Goal: Information Seeking & Learning: Learn about a topic

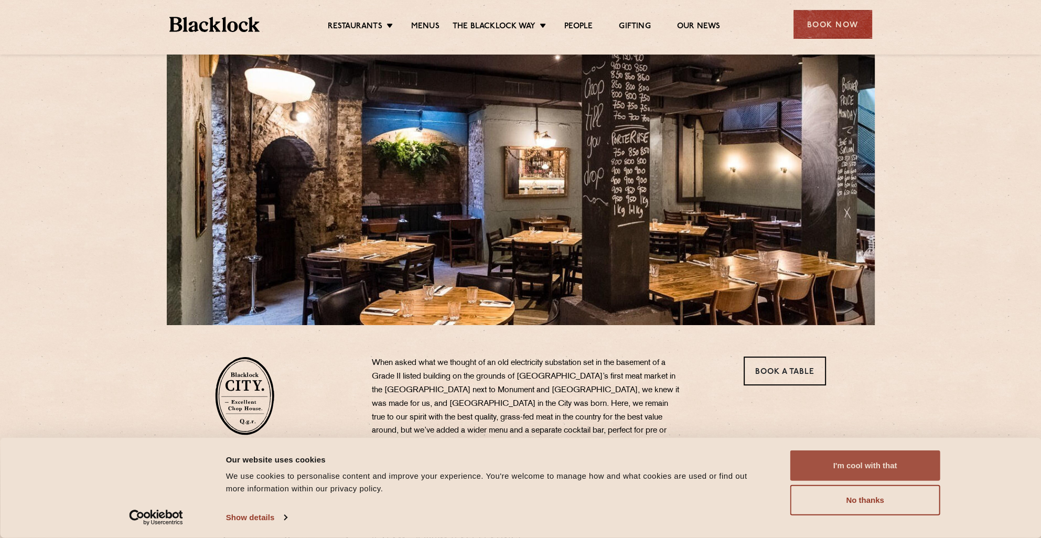
click at [831, 464] on button "I'm cool with that" at bounding box center [865, 466] width 150 height 30
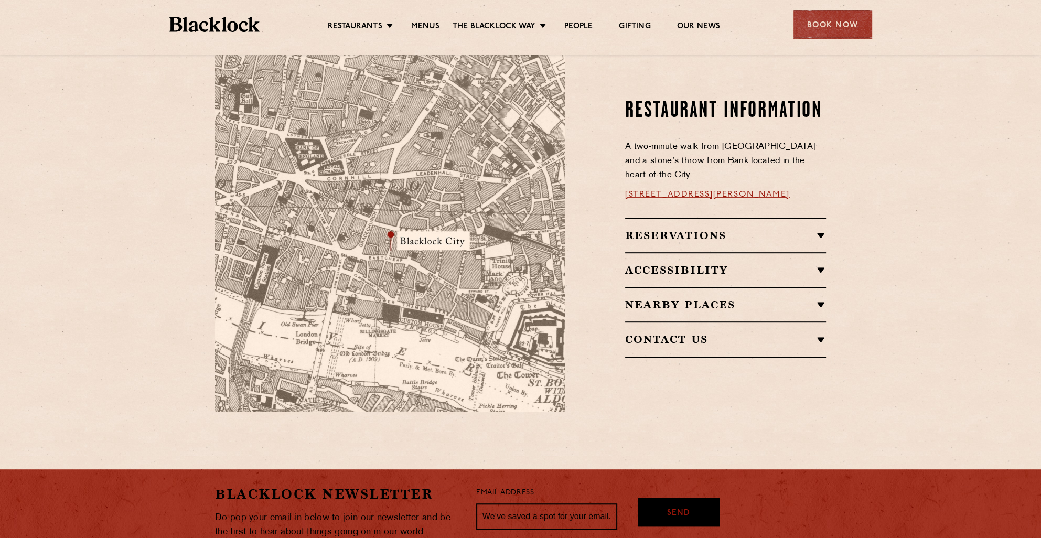
scroll to position [525, 0]
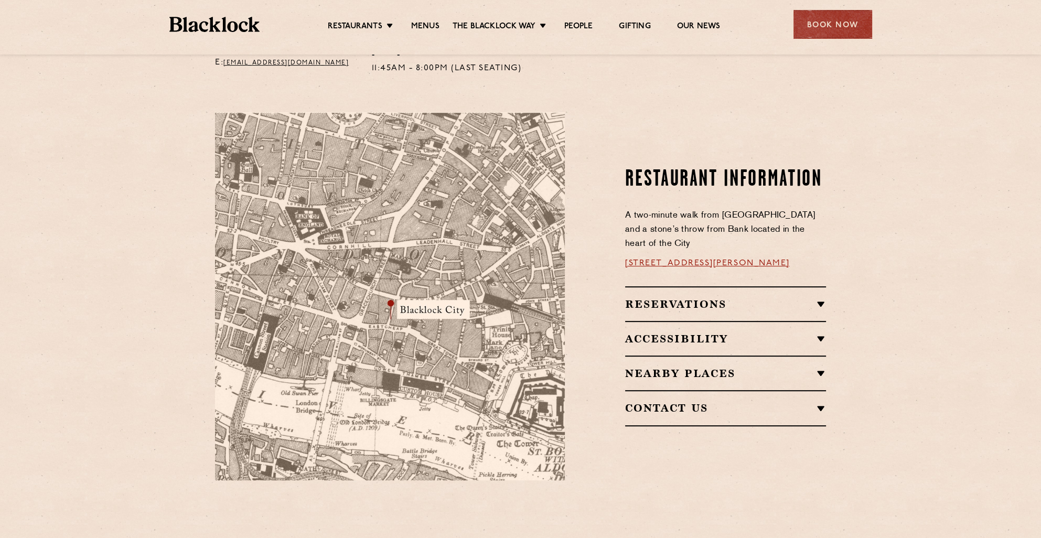
click at [689, 298] on h2 "Reservations" at bounding box center [725, 304] width 201 height 13
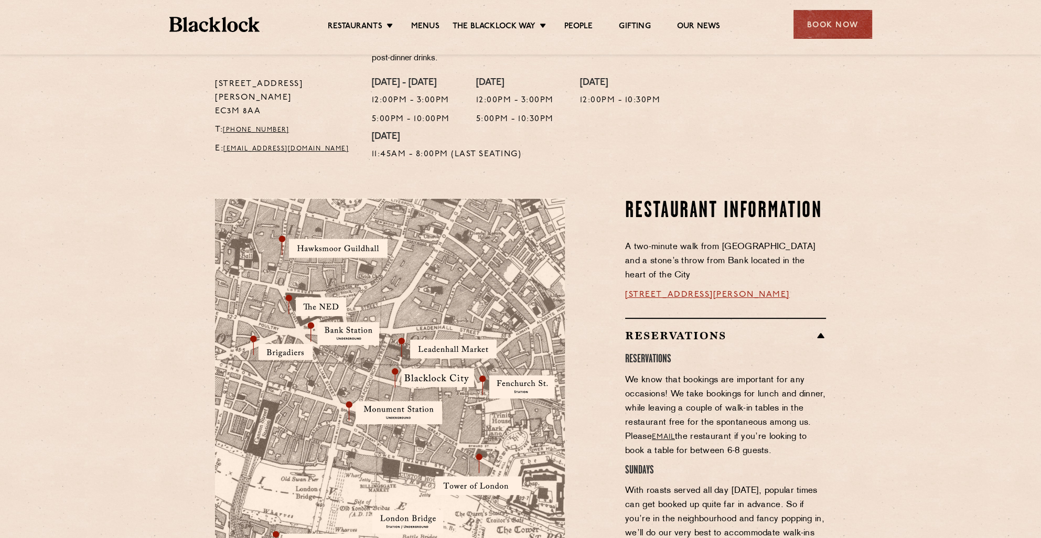
scroll to position [420, 0]
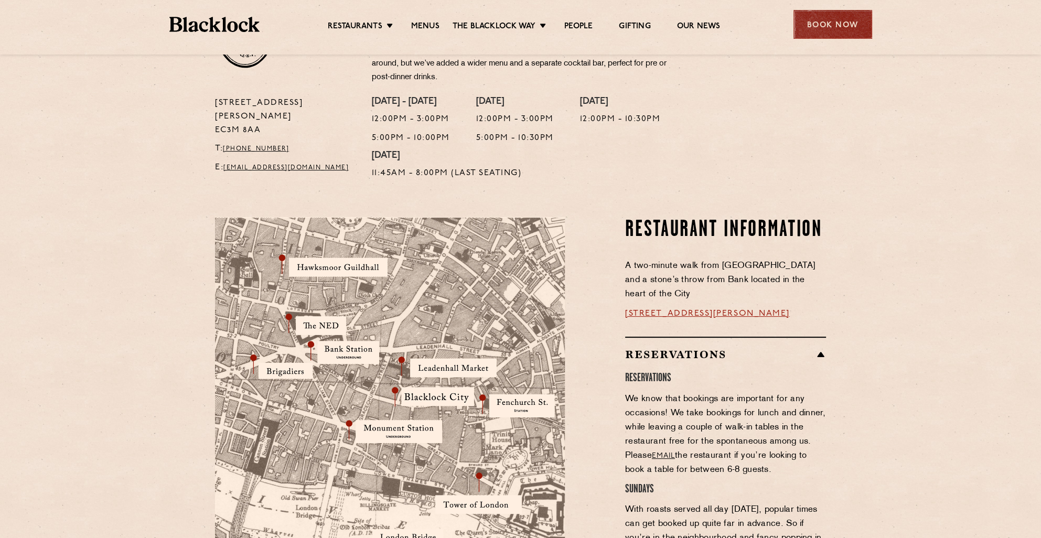
click at [827, 33] on div "Book Now" at bounding box center [833, 24] width 79 height 29
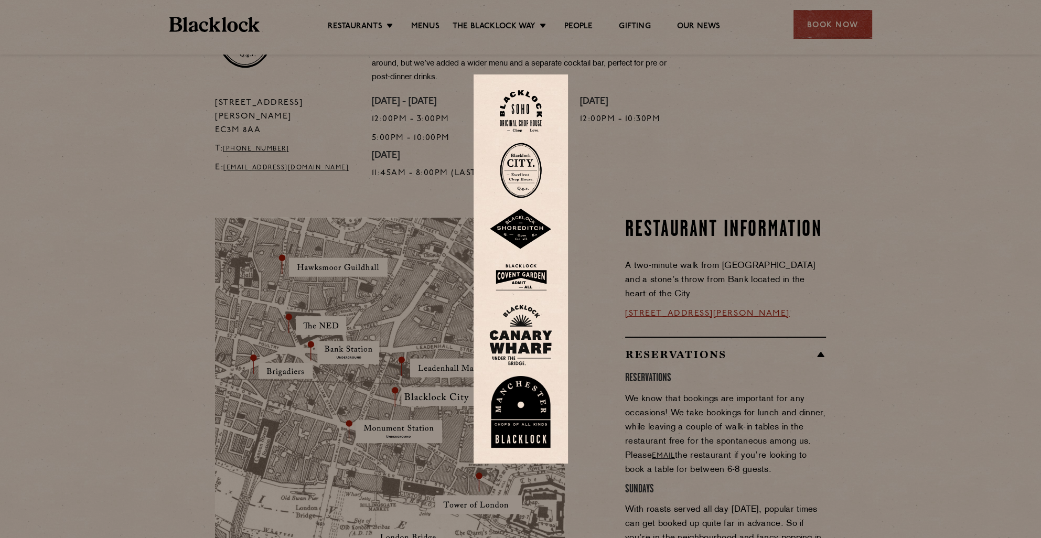
click at [517, 179] on img at bounding box center [521, 171] width 42 height 56
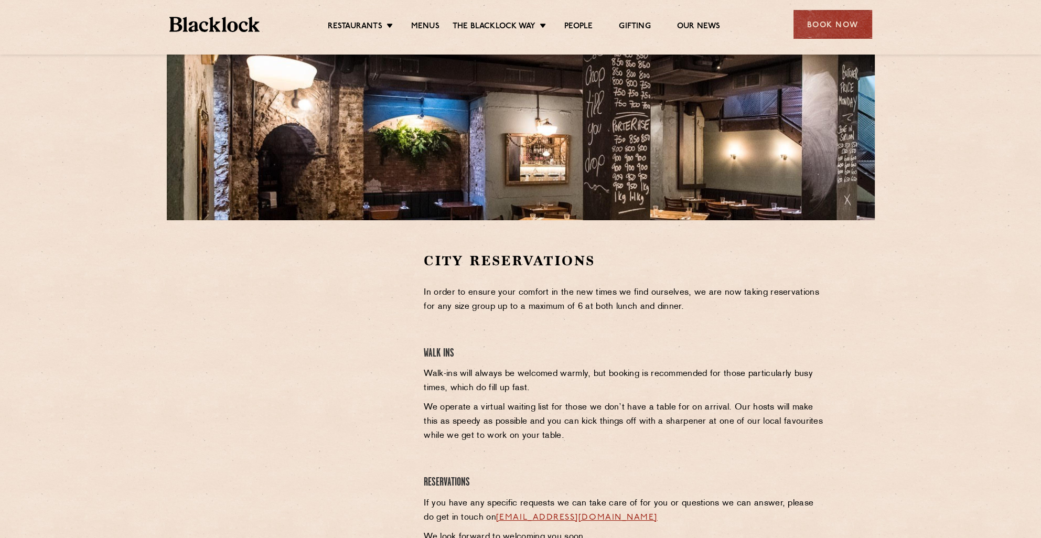
scroll to position [262, 0]
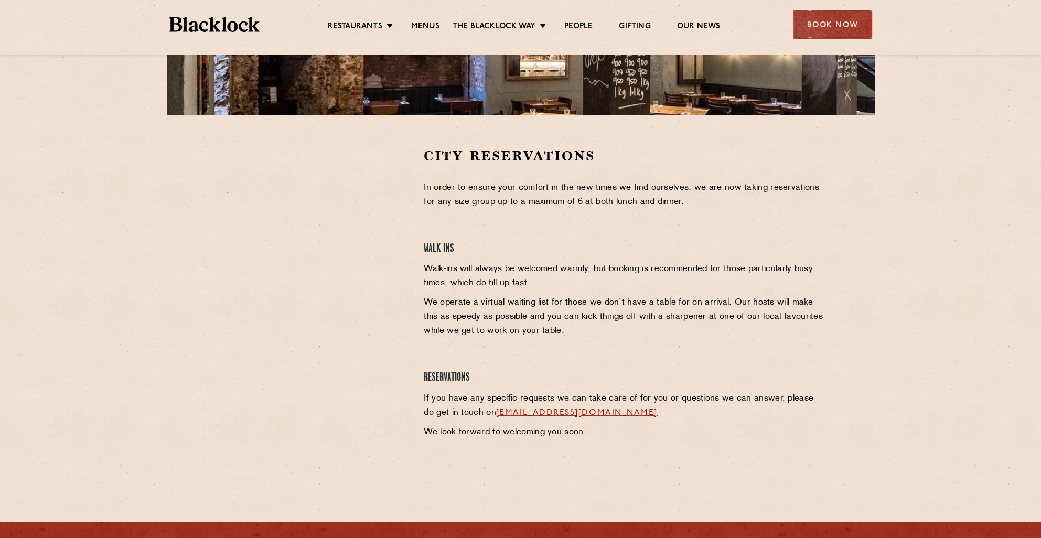
click at [547, 279] on p "Walk-ins will always be welcomed warmly, but booking is recommended for those p…" at bounding box center [625, 276] width 402 height 28
click at [871, 288] on section "City Reservations In order to ensure your comfort in the new times we find ours…" at bounding box center [520, 305] width 1041 height 380
click at [841, 284] on section "City Reservations In order to ensure your comfort in the new times we find ours…" at bounding box center [520, 305] width 1041 height 380
click at [856, 297] on section "City Reservations In order to ensure your comfort in the new times we find ours…" at bounding box center [520, 305] width 1041 height 380
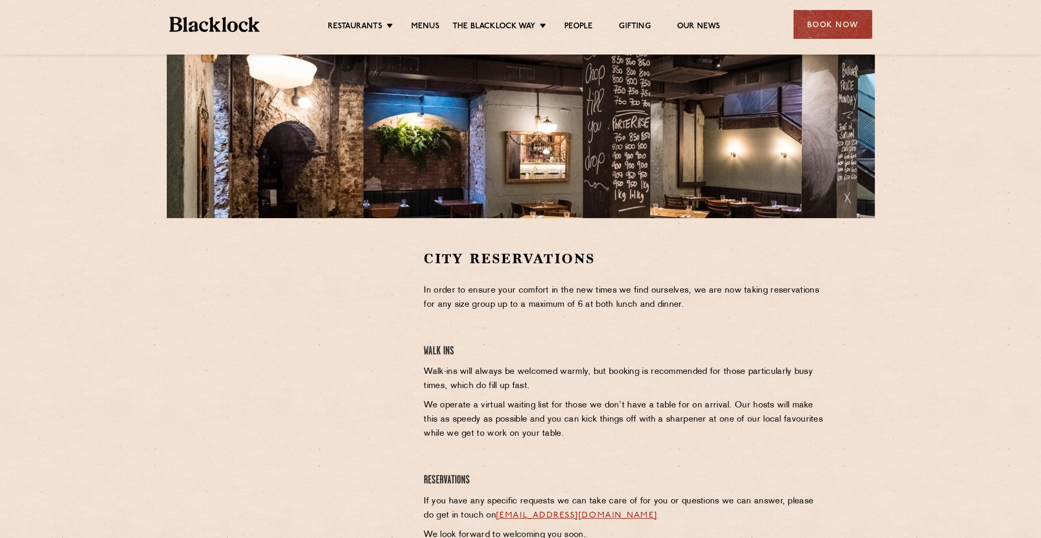
scroll to position [0, 0]
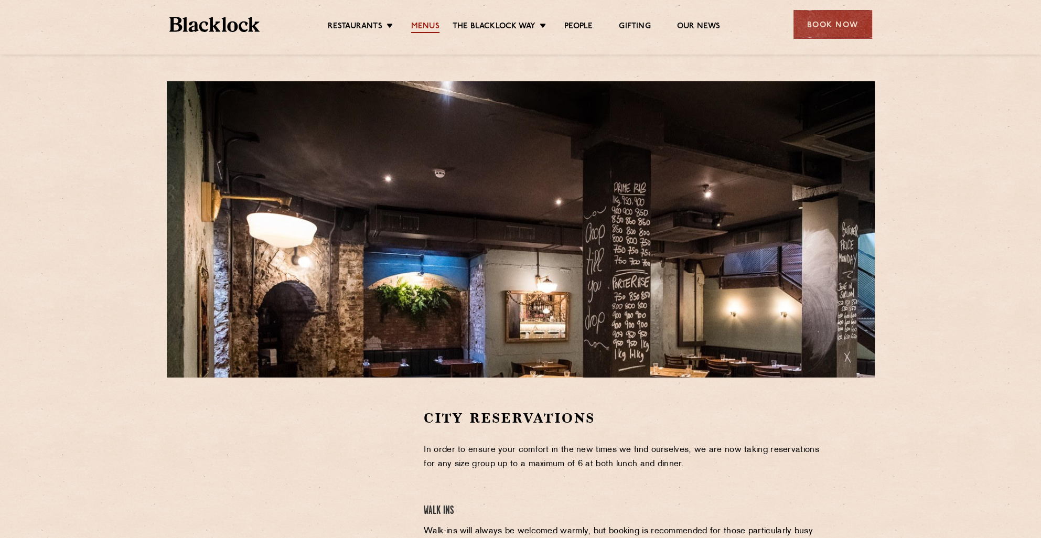
click at [413, 26] on link "Menus" at bounding box center [425, 28] width 28 height 12
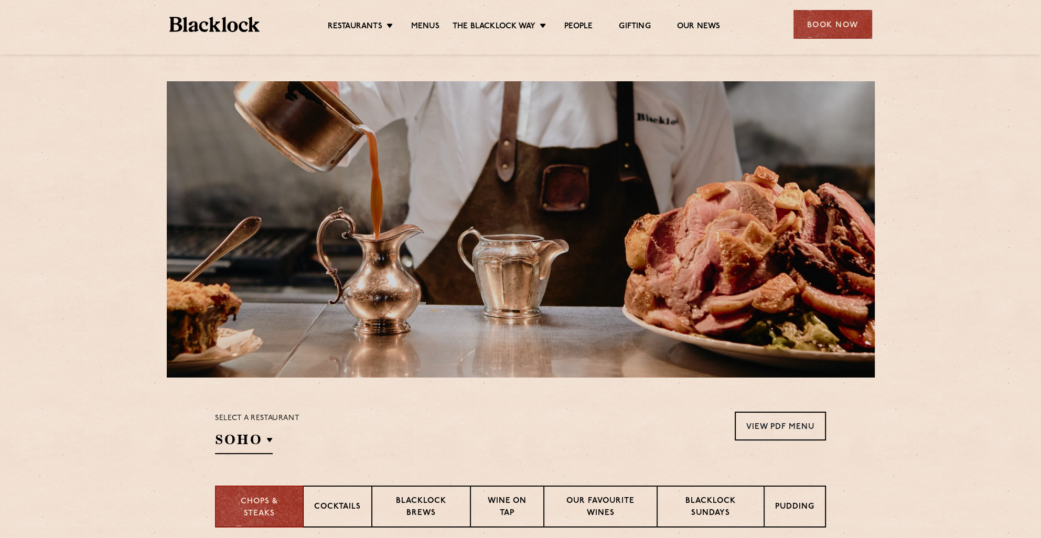
drag, startPoint x: 696, startPoint y: 321, endPoint x: 517, endPoint y: 91, distance: 291.2
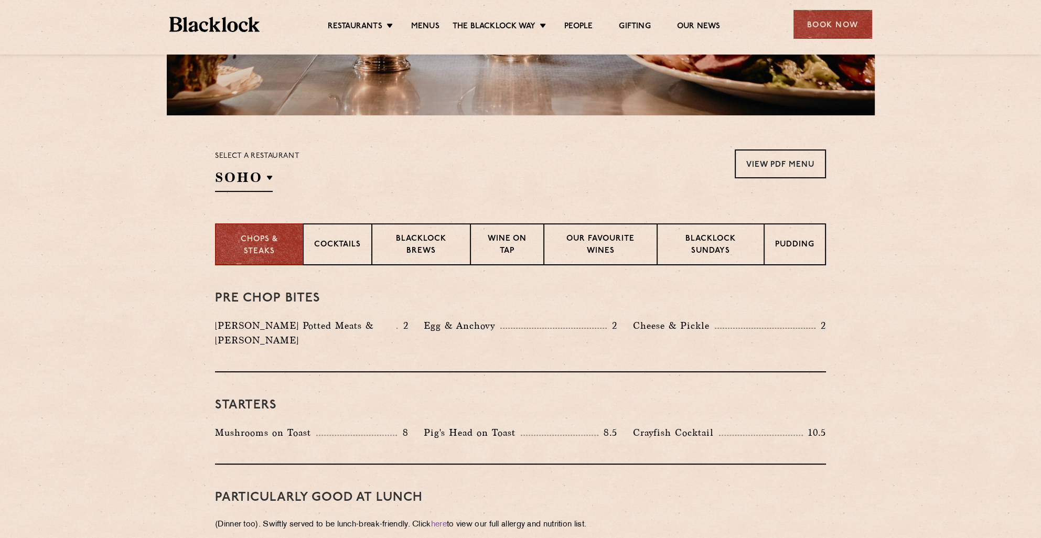
scroll to position [315, 0]
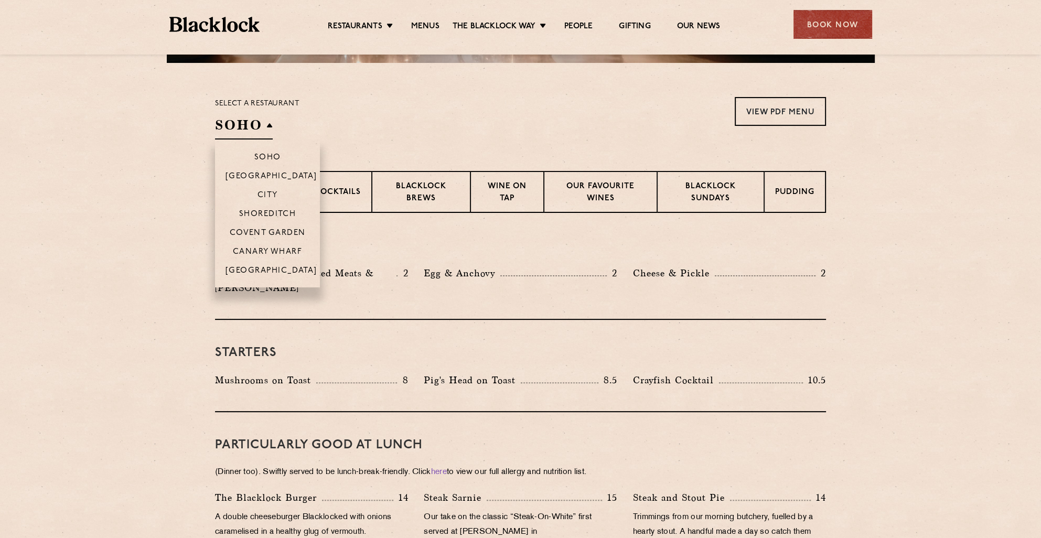
click at [257, 116] on h2 "SOHO" at bounding box center [244, 128] width 58 height 24
click at [271, 199] on p "City" at bounding box center [268, 196] width 20 height 10
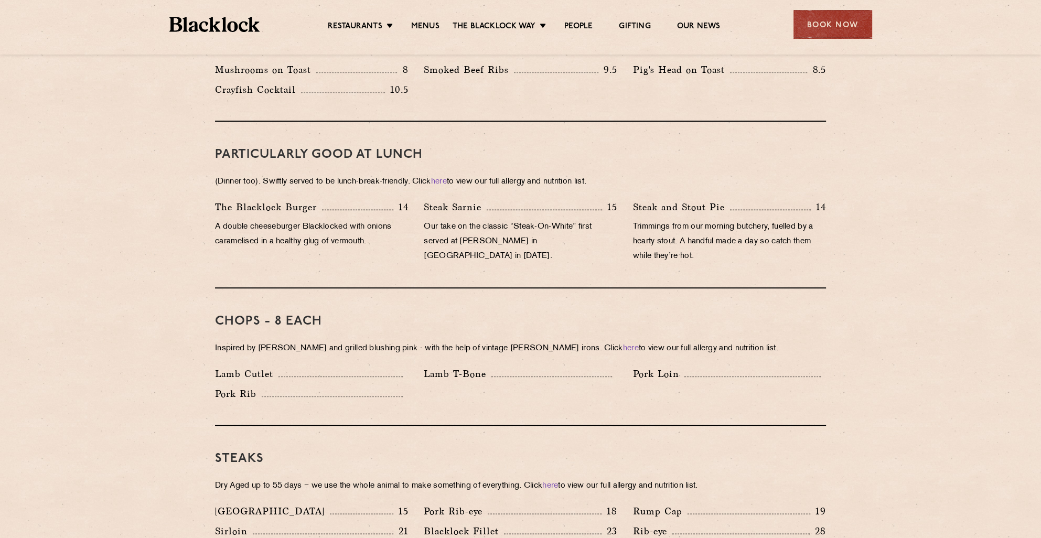
scroll to position [577, 0]
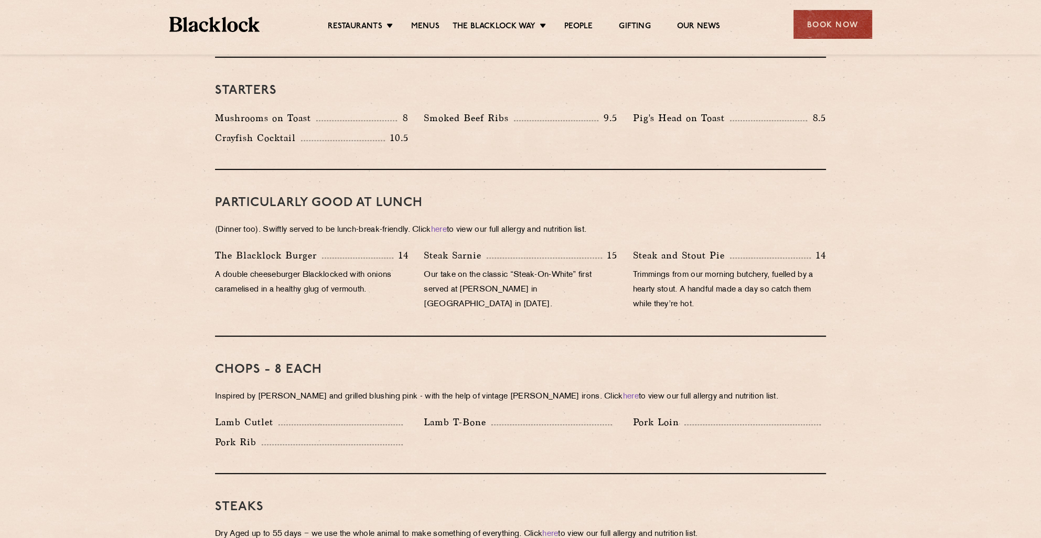
click at [373, 284] on div "The Blacklock Burger 14 A double cheeseburger Blacklocked with onions caramelis…" at bounding box center [311, 282] width 209 height 69
click at [398, 289] on div "The Blacklock Burger 14 A double cheeseburger Blacklocked with onions caramelis…" at bounding box center [311, 282] width 209 height 69
click at [503, 314] on div "PARTICULARLY GOOD AT LUNCH (Dinner too). Swiftly served to be lunch-break-frien…" at bounding box center [520, 253] width 611 height 167
click at [632, 314] on div "PARTICULARLY GOOD AT LUNCH (Dinner too). Swiftly served to be lunch-break-frien…" at bounding box center [520, 253] width 611 height 167
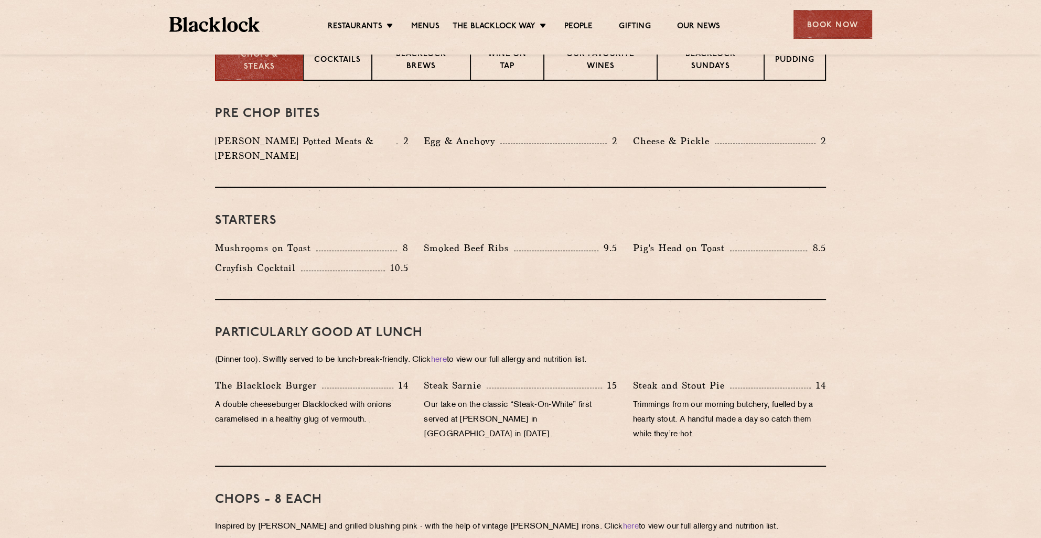
scroll to position [367, 0]
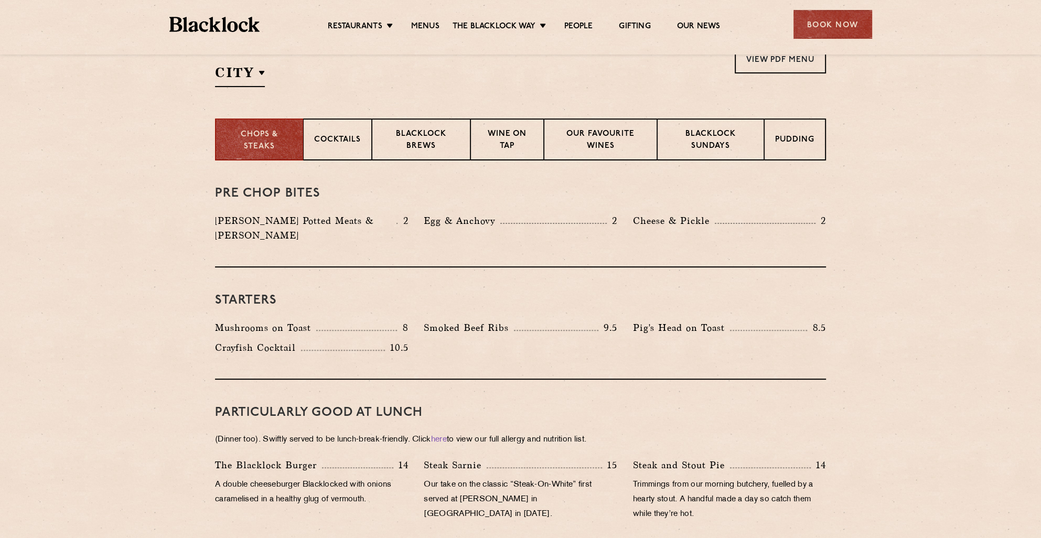
click at [528, 329] on div "Mushrooms on Toast 8 Smoked Beef Ribs 9.5 Pig's Head on Toast 8.5 Crayfish Cock…" at bounding box center [520, 340] width 627 height 40
click at [561, 349] on div "Starters Mushrooms on Toast 8 Smoked Beef Ribs 9.5 Pig's Head on Toast 8.5 Cray…" at bounding box center [520, 324] width 611 height 112
click at [608, 354] on div "Starters Mushrooms on Toast 8 Smoked Beef Ribs 9.5 Pig's Head on Toast 8.5 Cray…" at bounding box center [520, 324] width 611 height 112
click at [411, 294] on h3 "Starters" at bounding box center [520, 301] width 611 height 14
drag, startPoint x: 469, startPoint y: 283, endPoint x: 473, endPoint y: 309, distance: 25.9
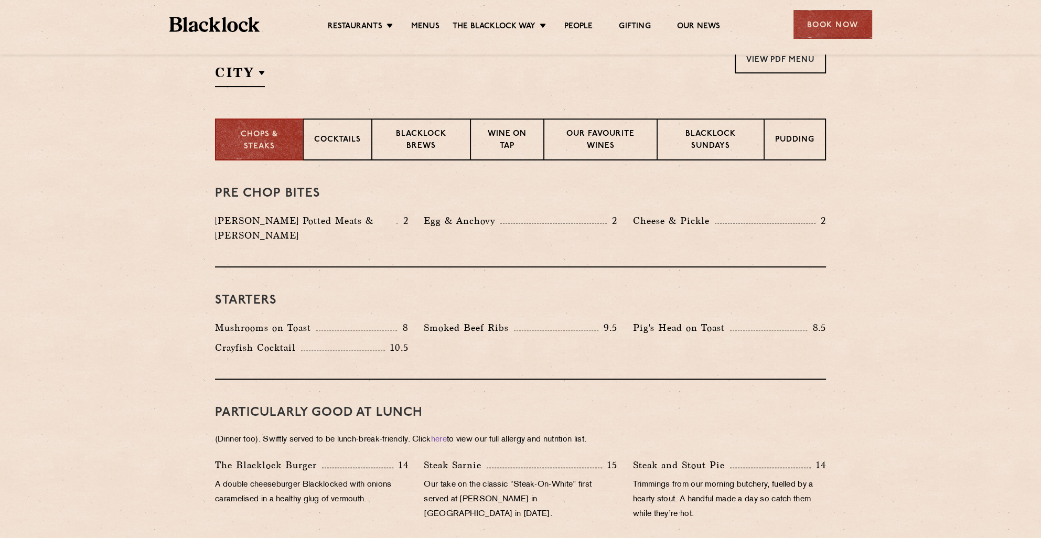
click at [472, 305] on div "Starters Mushrooms on Toast 8 Smoked Beef Ribs 9.5 Pig's Head on Toast 8.5 Cray…" at bounding box center [520, 324] width 611 height 112
drag, startPoint x: 473, startPoint y: 309, endPoint x: 480, endPoint y: 355, distance: 46.2
click at [480, 355] on div "Starters Mushrooms on Toast 8 Smoked Beef Ribs 9.5 Pig's Head on Toast 8.5 Cray…" at bounding box center [520, 324] width 611 height 112
click at [432, 361] on div "Starters Mushrooms on Toast 8 Smoked Beef Ribs 9.5 Pig's Head on Toast 8.5 Cray…" at bounding box center [520, 324] width 611 height 112
click at [329, 380] on div "PARTICULARLY GOOD AT LUNCH (Dinner too). Swiftly served to be lunch-break-frien…" at bounding box center [520, 463] width 611 height 167
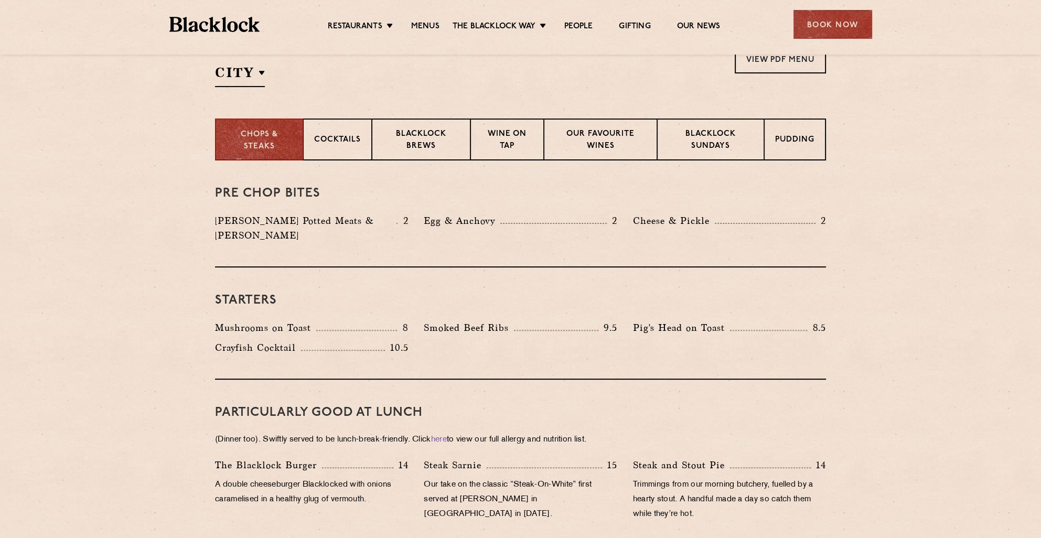
click at [413, 362] on div "Starters Mushrooms on Toast 8 Smoked Beef Ribs 9.5 Pig's Head on Toast 8.5 Cray…" at bounding box center [520, 324] width 611 height 112
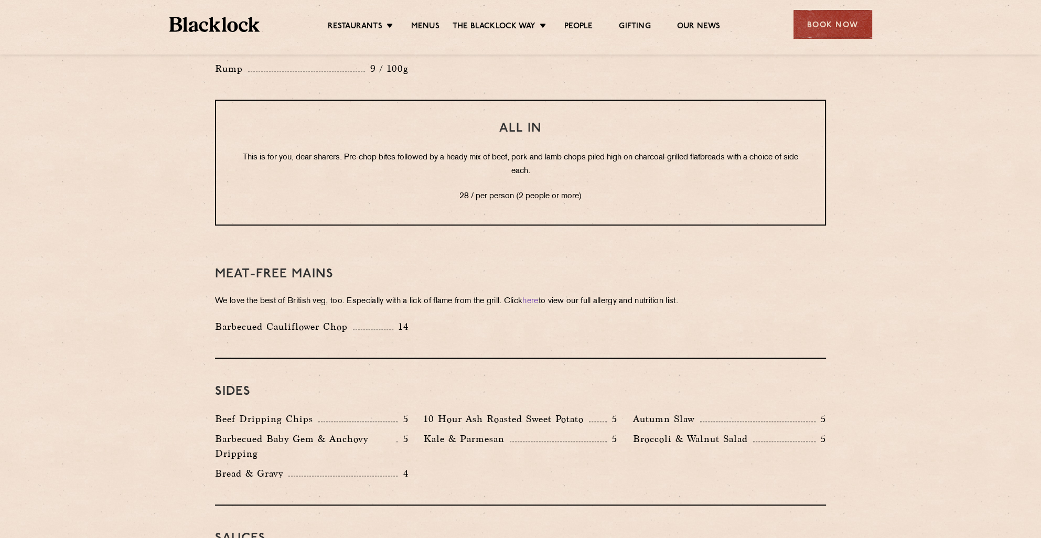
scroll to position [1469, 0]
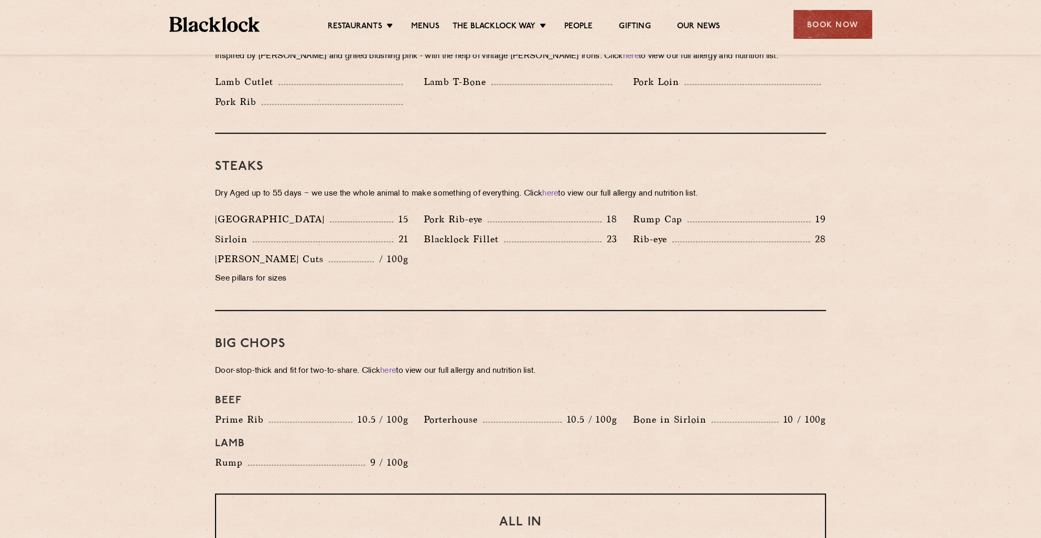
drag, startPoint x: 885, startPoint y: 398, endPoint x: 853, endPoint y: 364, distance: 47.1
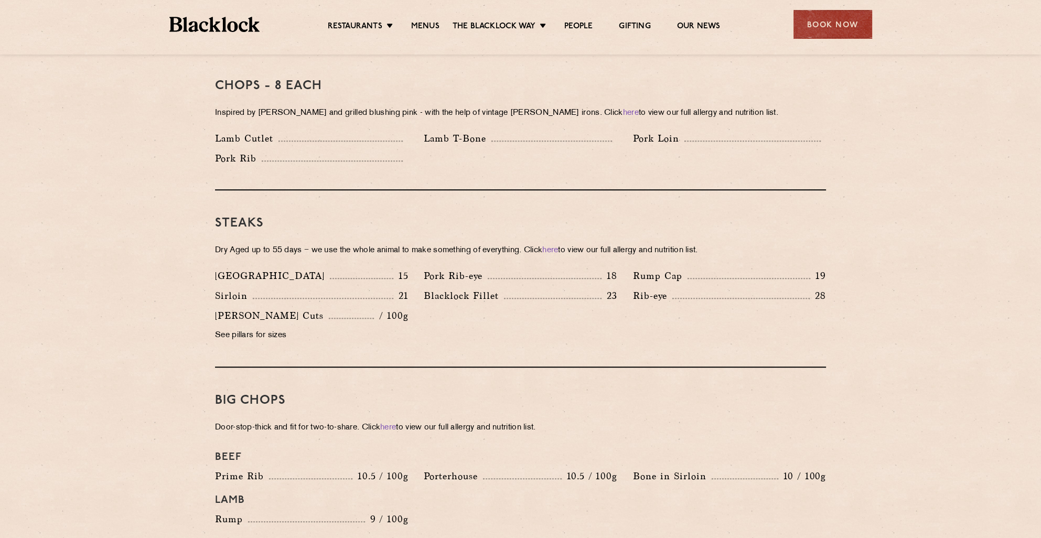
drag, startPoint x: 879, startPoint y: 421, endPoint x: 865, endPoint y: 391, distance: 32.9
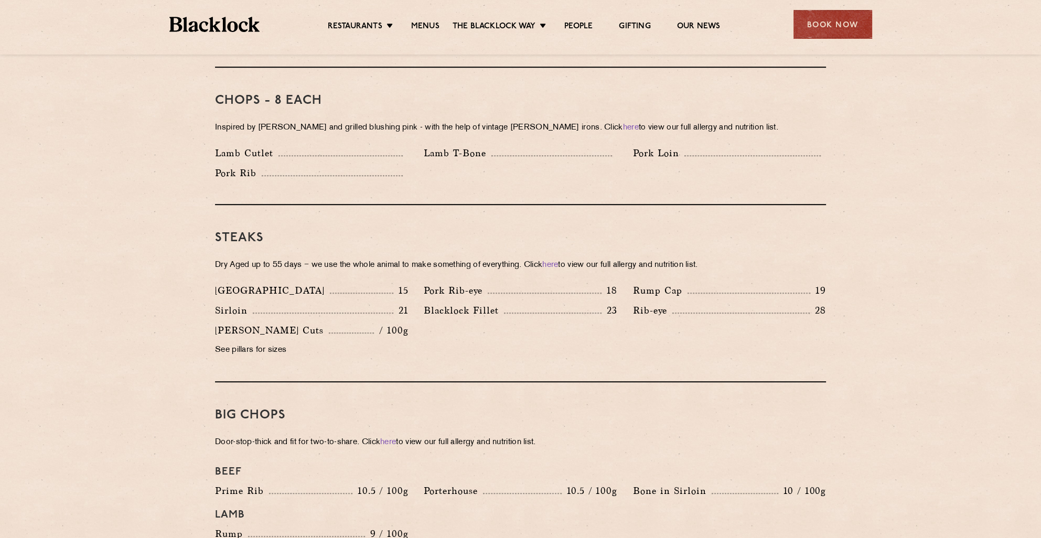
drag, startPoint x: 898, startPoint y: 456, endPoint x: 884, endPoint y: 428, distance: 31.9
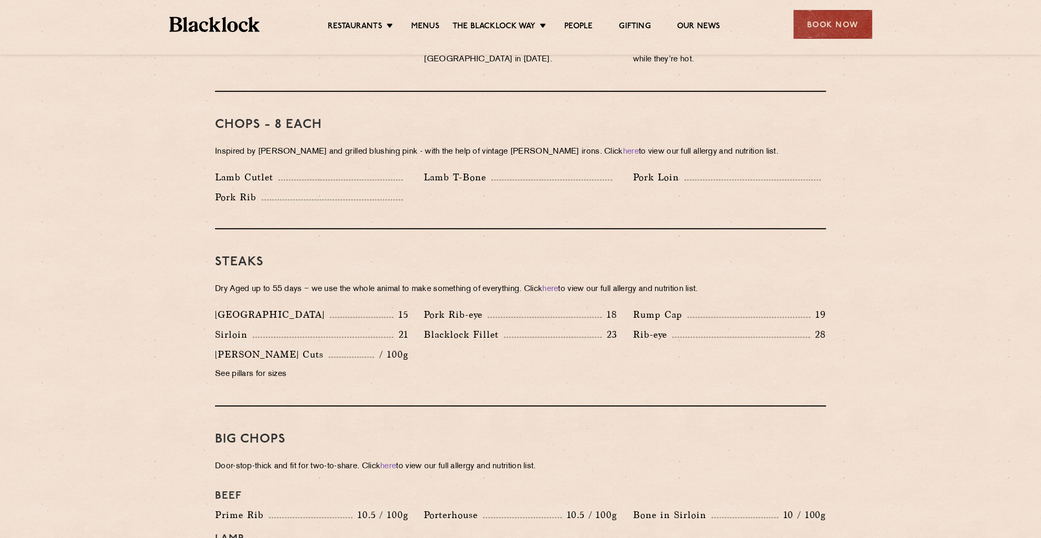
scroll to position [817, 0]
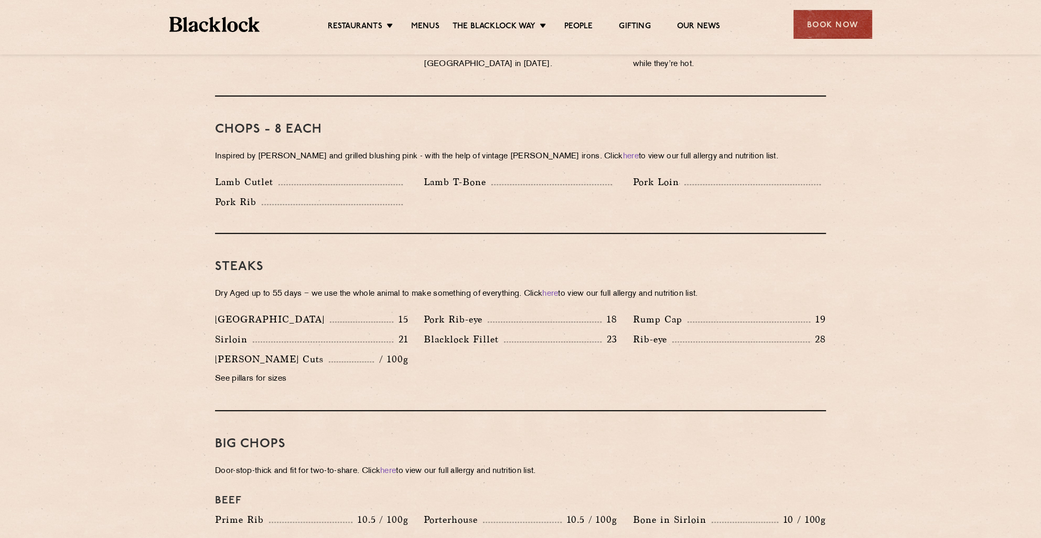
drag, startPoint x: 893, startPoint y: 435, endPoint x: 884, endPoint y: 416, distance: 20.6
